Goal: Information Seeking & Learning: Check status

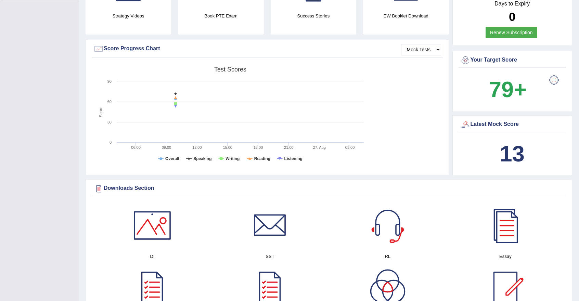
scroll to position [171, 0]
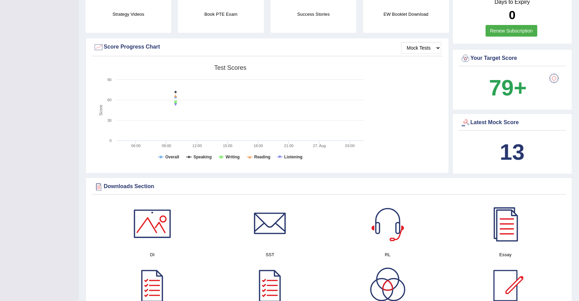
click at [513, 147] on b "13" at bounding box center [512, 152] width 25 height 25
click at [512, 148] on b "13" at bounding box center [512, 152] width 25 height 25
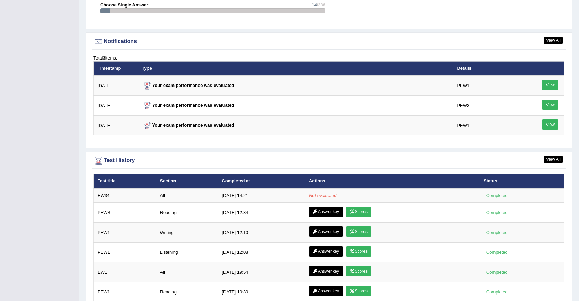
scroll to position [818, 0]
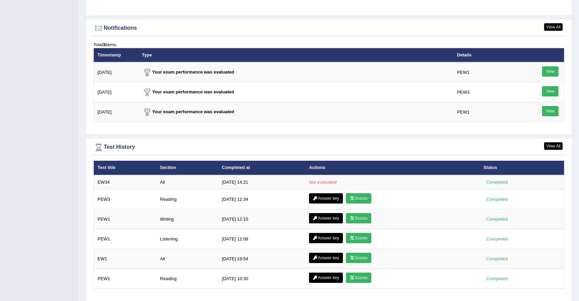
click at [550, 110] on link "View" at bounding box center [550, 111] width 16 height 10
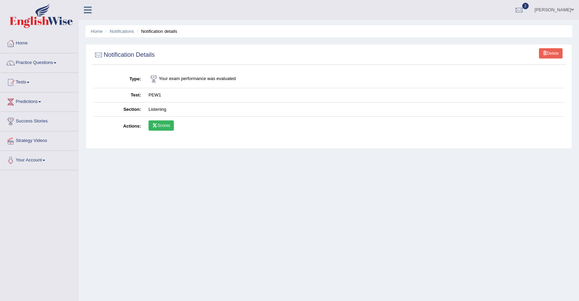
click at [168, 124] on link "Scores" at bounding box center [160, 125] width 25 height 10
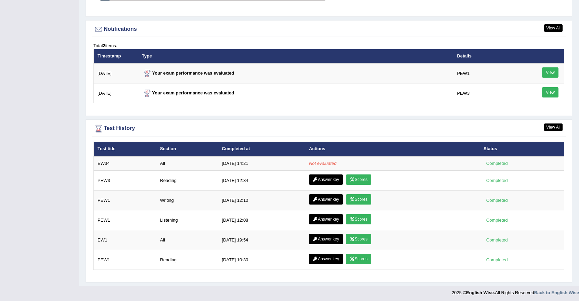
scroll to position [817, 0]
click at [549, 72] on link "View" at bounding box center [550, 72] width 16 height 10
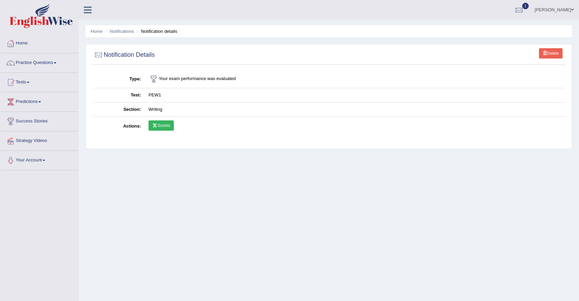
click at [169, 127] on link "Scores" at bounding box center [160, 125] width 25 height 10
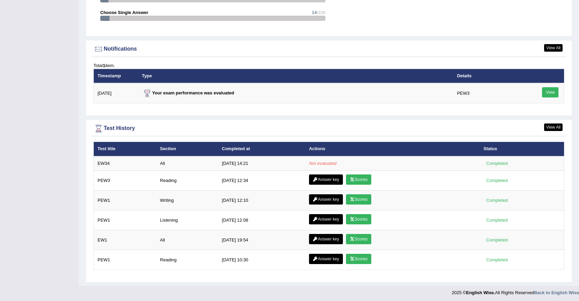
click at [550, 90] on link "View" at bounding box center [550, 92] width 16 height 10
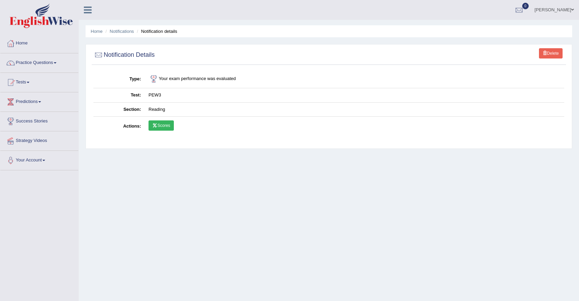
click at [162, 123] on link "Scores" at bounding box center [160, 125] width 25 height 10
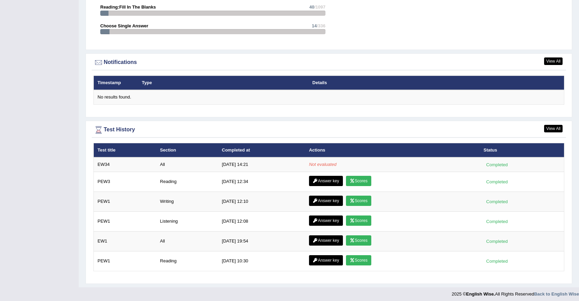
scroll to position [785, 0]
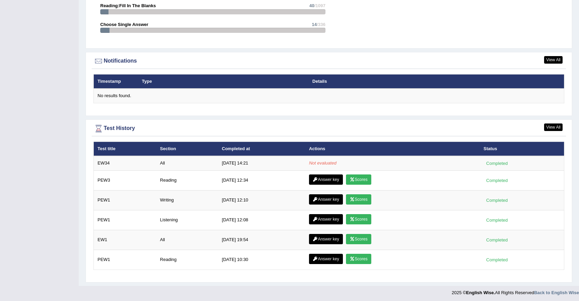
click at [316, 159] on td "Not evaluated" at bounding box center [392, 163] width 174 height 14
click at [356, 178] on link "Scores" at bounding box center [358, 179] width 25 height 10
click at [318, 196] on link "Answer key" at bounding box center [326, 199] width 34 height 10
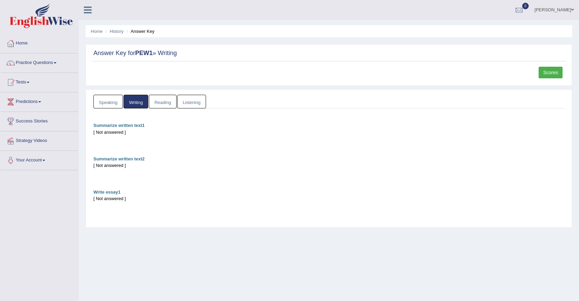
click at [105, 104] on link "Speaking" at bounding box center [107, 102] width 29 height 14
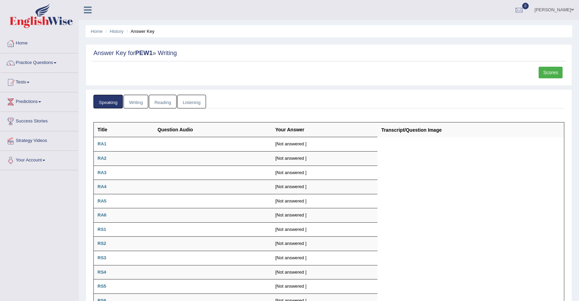
click at [192, 102] on link "Listening" at bounding box center [191, 102] width 29 height 14
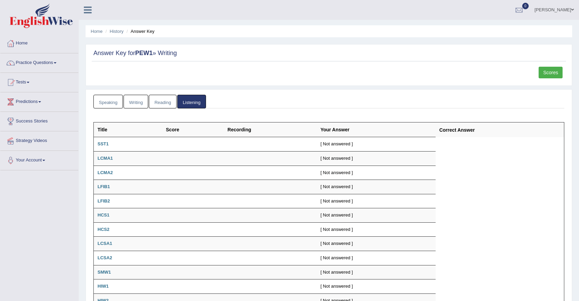
click at [156, 100] on link "Reading" at bounding box center [162, 102] width 27 height 14
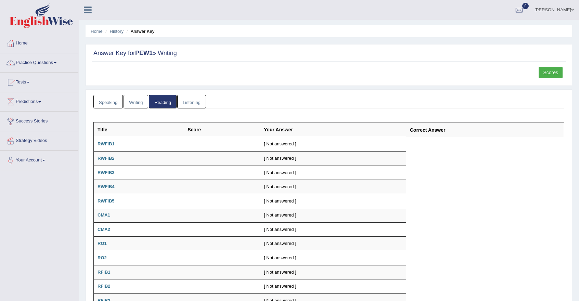
click at [275, 148] on td "[ Not answered ]" at bounding box center [333, 144] width 146 height 14
click at [276, 156] on td "[ Not answered ]" at bounding box center [333, 158] width 146 height 14
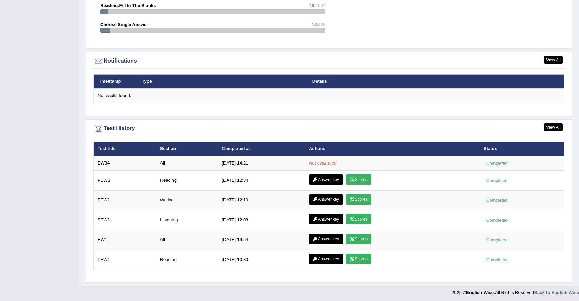
click at [242, 162] on td "[DATE] 14:21" at bounding box center [261, 163] width 87 height 14
click at [319, 256] on link "Answer key" at bounding box center [326, 259] width 34 height 10
